Goal: Task Accomplishment & Management: Manage account settings

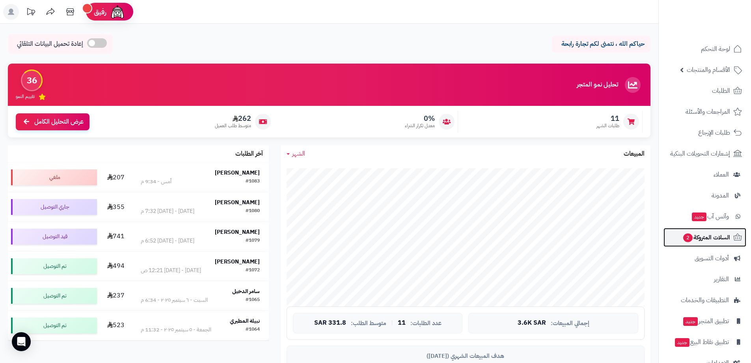
click at [711, 240] on span "السلات المتروكة 2" at bounding box center [707, 237] width 48 height 11
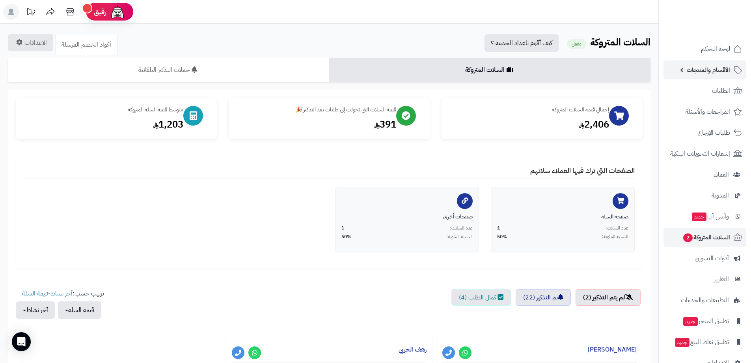
click at [717, 70] on span "الأقسام والمنتجات" at bounding box center [708, 69] width 43 height 11
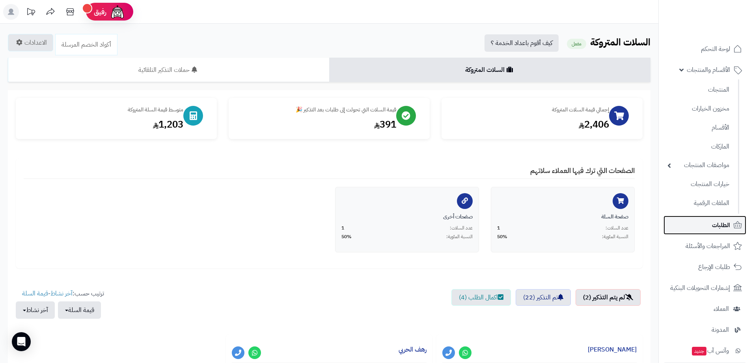
click at [727, 223] on span "الطلبات" at bounding box center [721, 224] width 18 height 11
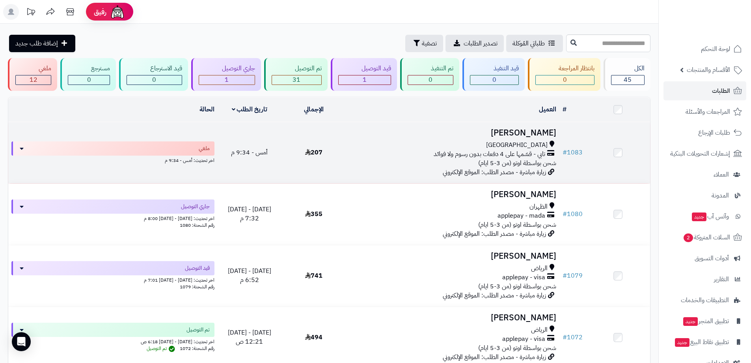
click at [389, 157] on div "تابي - قسّمها على 4 دفعات بدون رسوم ولا فوائد" at bounding box center [452, 154] width 207 height 9
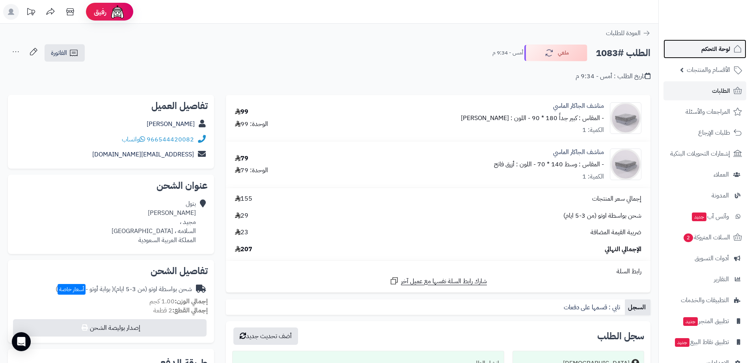
click at [713, 48] on span "لوحة التحكم" at bounding box center [716, 48] width 29 height 11
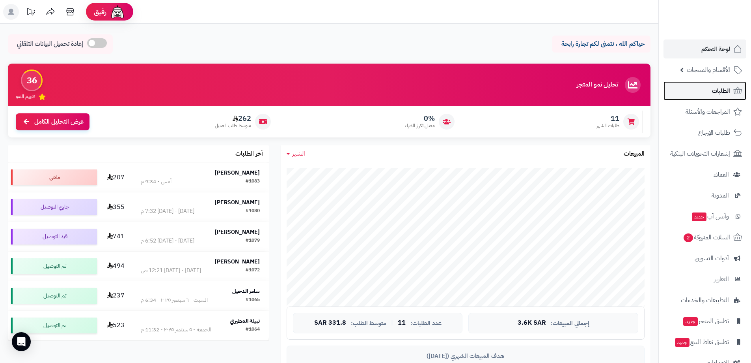
click at [725, 92] on span "الطلبات" at bounding box center [721, 90] width 18 height 11
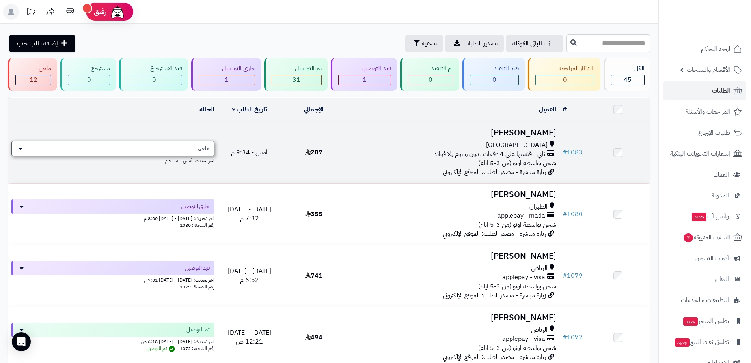
click at [106, 149] on div "ملغي" at bounding box center [112, 148] width 203 height 15
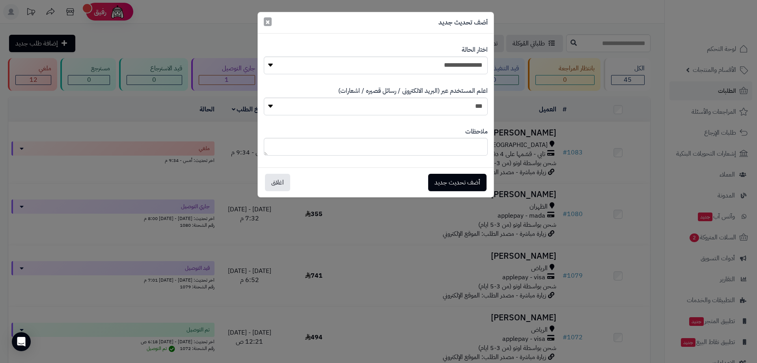
click at [267, 22] on span "×" at bounding box center [267, 22] width 5 height 12
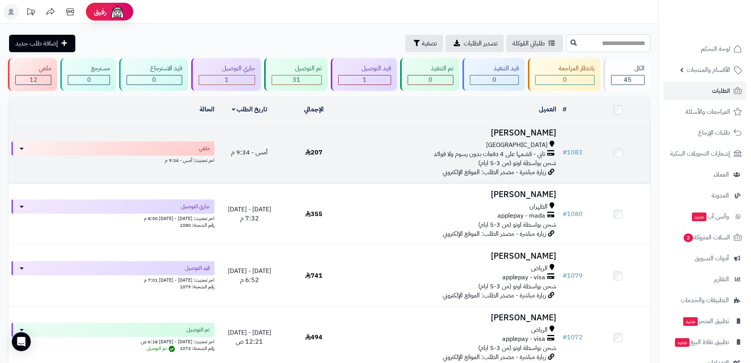
click at [486, 156] on span "تابي - قسّمها على 4 دفعات بدون رسوم ولا فوائد" at bounding box center [490, 154] width 112 height 9
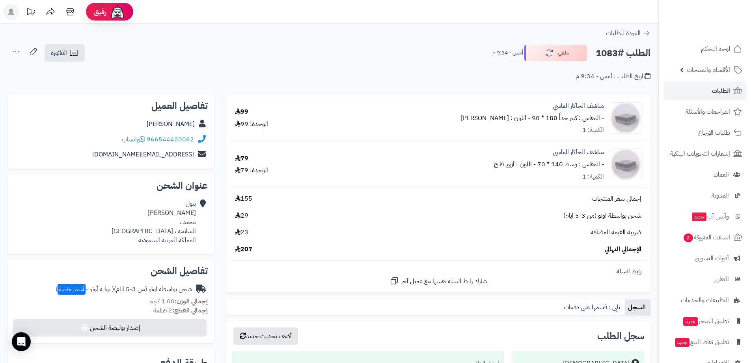
scroll to position [79, 0]
